Goal: Task Accomplishment & Management: Use online tool/utility

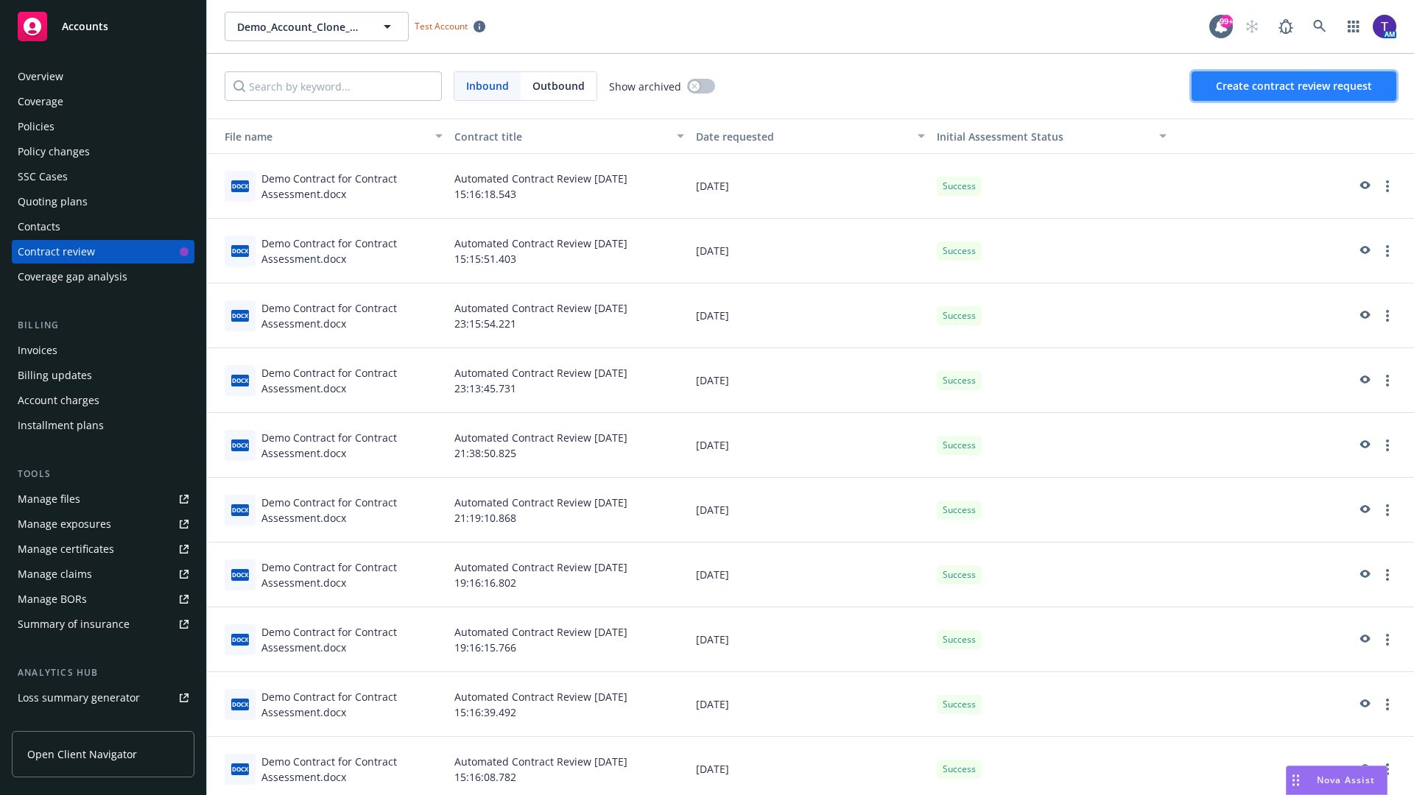
click at [1295, 86] on span "Create contract review request" at bounding box center [1294, 86] width 156 height 14
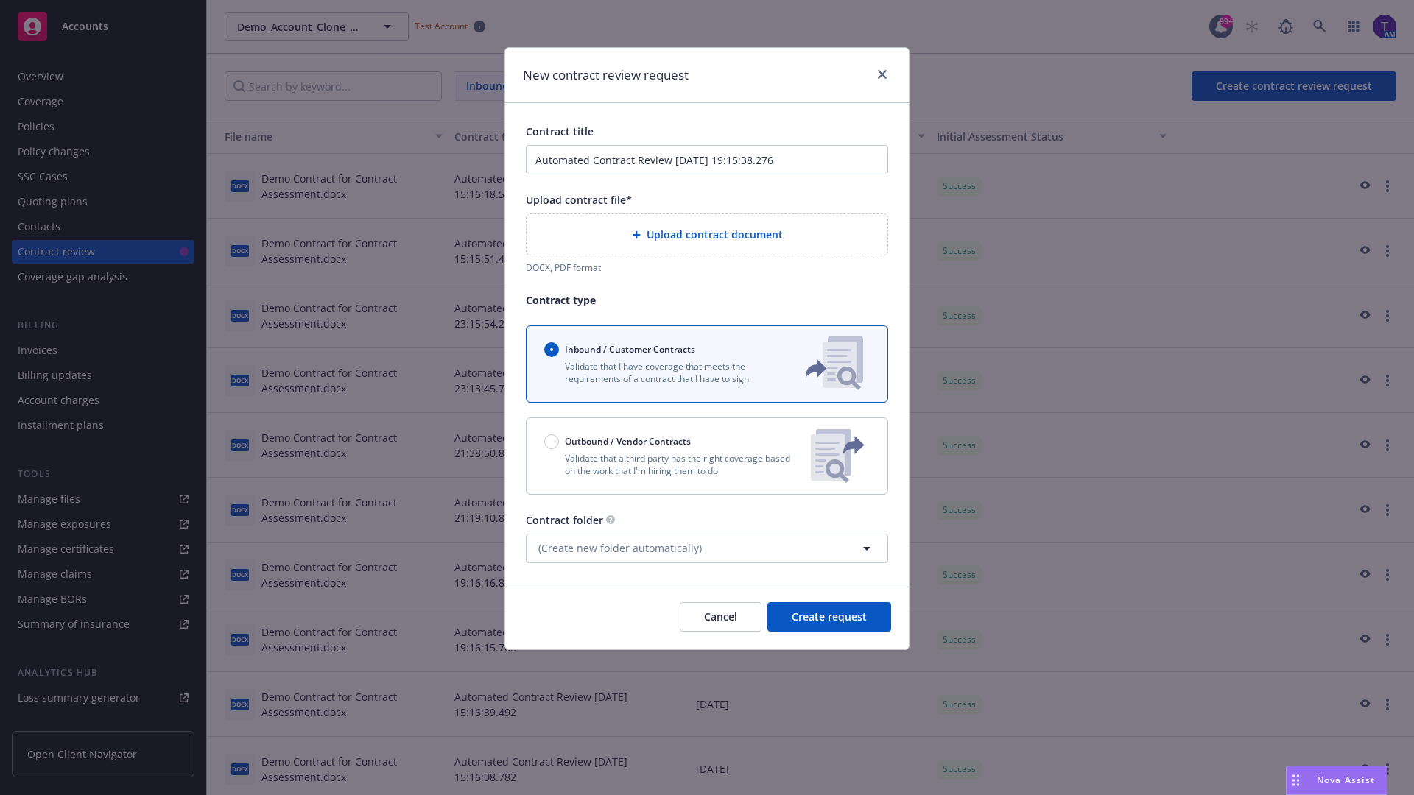
type input "Automated Contract Review [DATE] 19:15:38.276"
click at [707, 456] on p "Validate that a third party has the right coverage based on the work that I'm h…" at bounding box center [671, 464] width 255 height 25
radio input "false"
radio input "true"
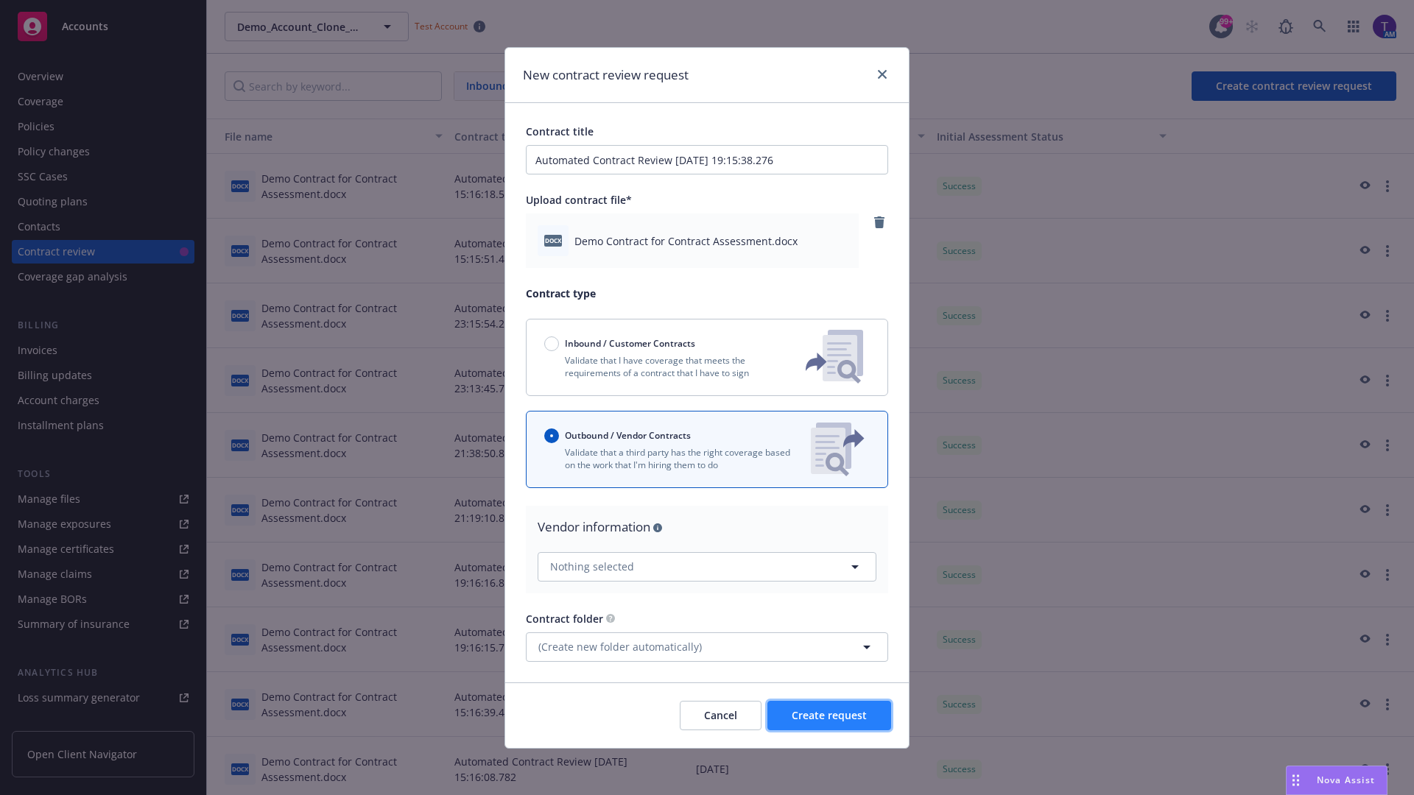
click at [829, 715] on span "Create request" at bounding box center [829, 715] width 75 height 14
